Goal: Transaction & Acquisition: Book appointment/travel/reservation

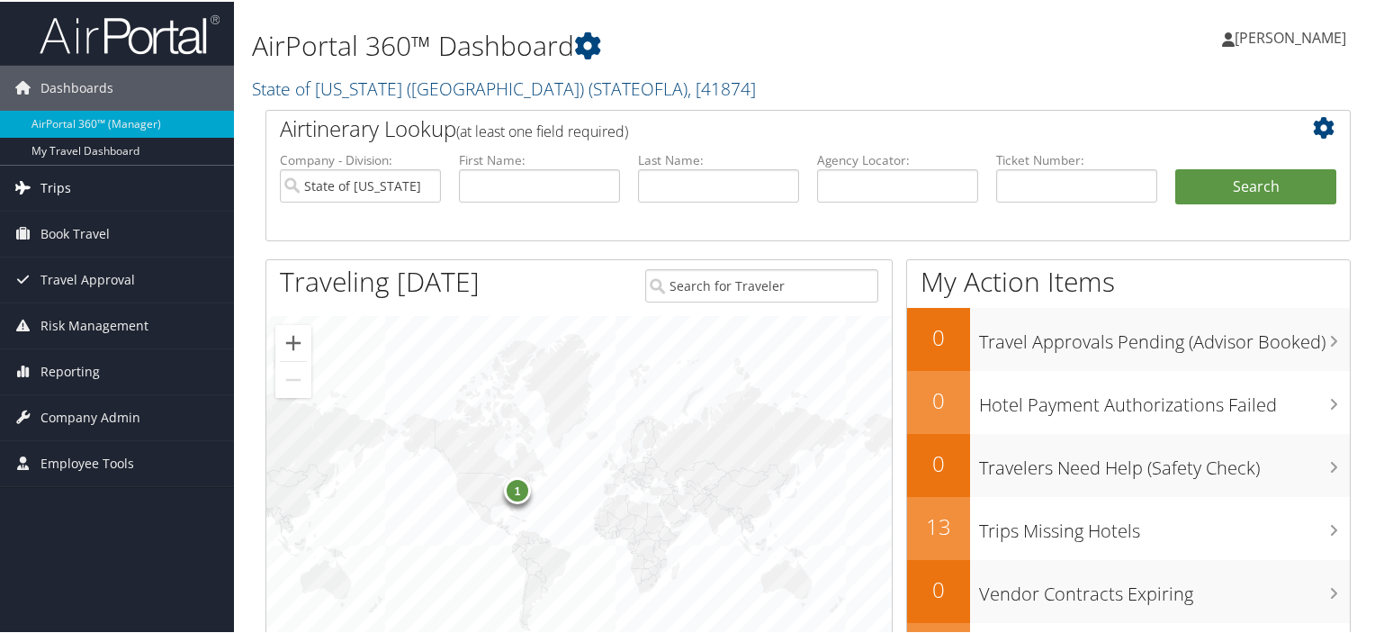
click at [59, 186] on span "Trips" at bounding box center [55, 186] width 31 height 45
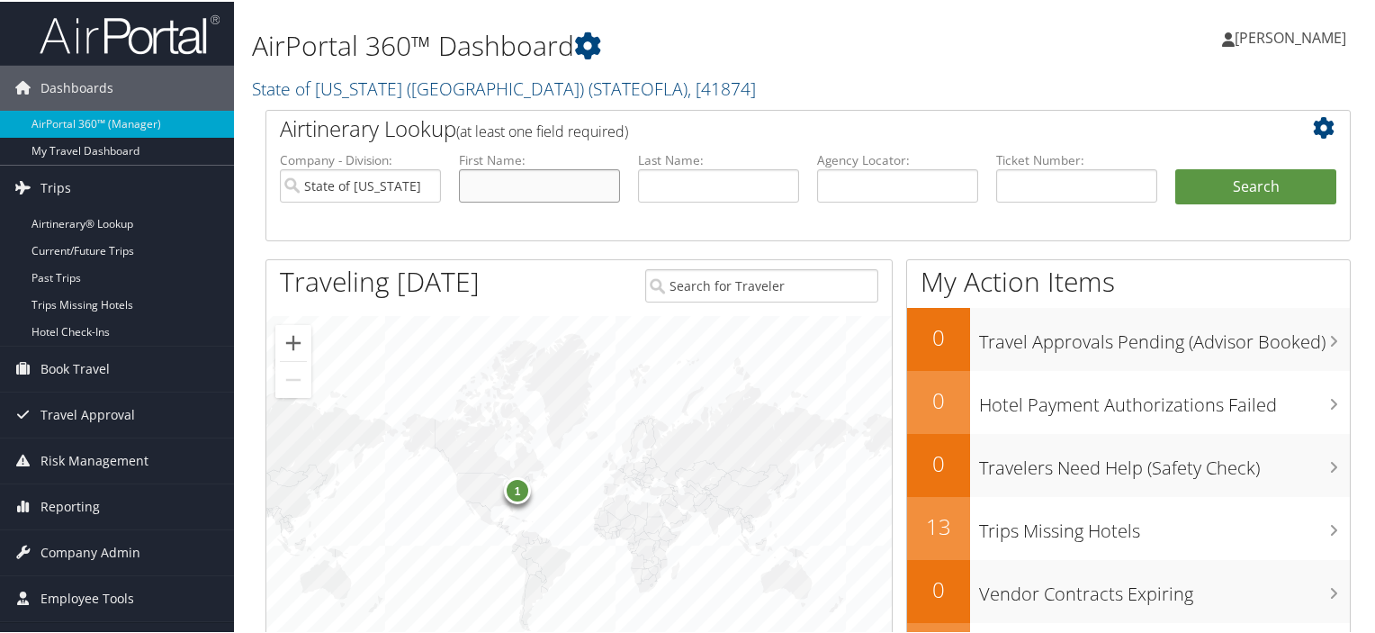
click at [518, 175] on input "text" at bounding box center [539, 183] width 161 height 33
type input "Christie"
type input "Landry"
click at [1175, 167] on button "Search" at bounding box center [1255, 185] width 161 height 36
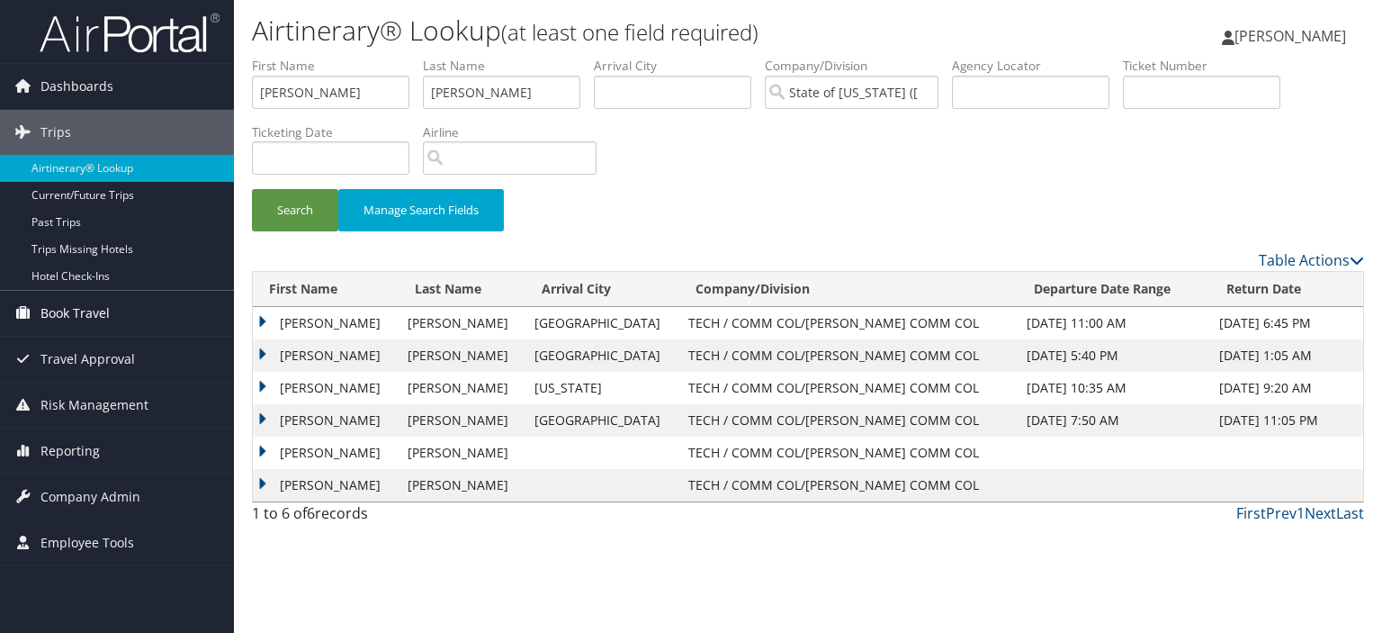
click at [64, 313] on span "Book Travel" at bounding box center [74, 313] width 69 height 45
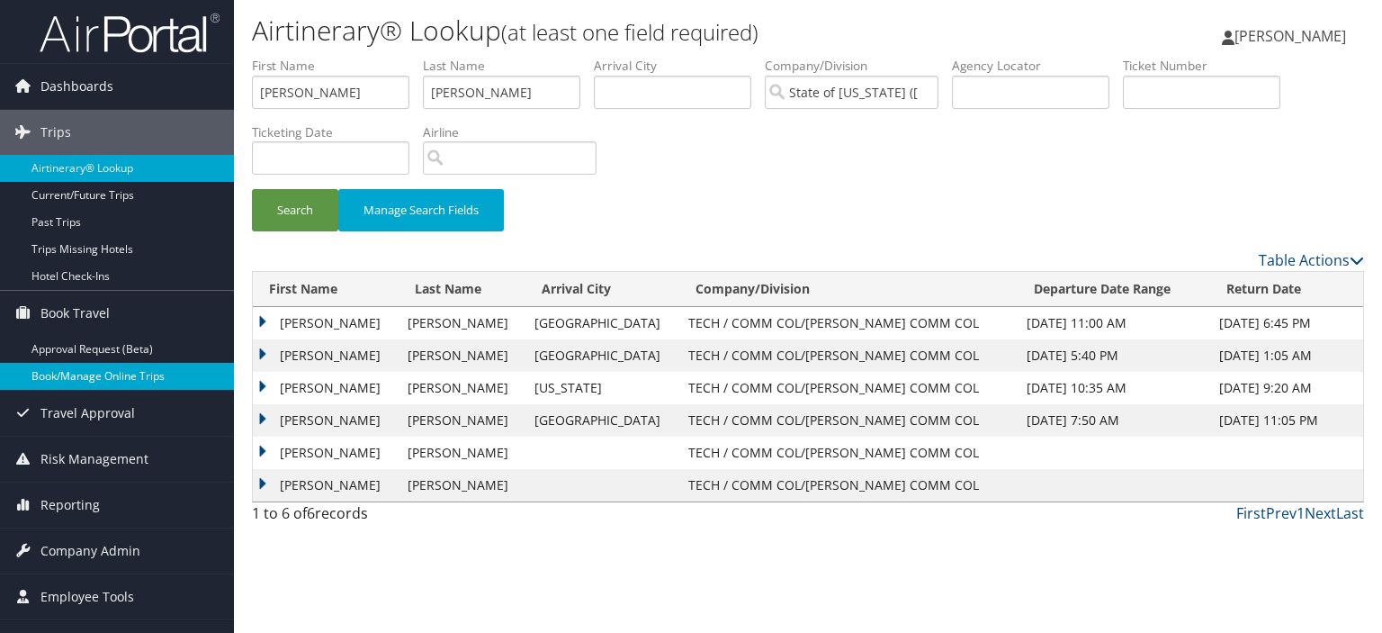
click at [74, 373] on link "Book/Manage Online Trips" at bounding box center [117, 376] width 234 height 27
